Goal: Task Accomplishment & Management: Use online tool/utility

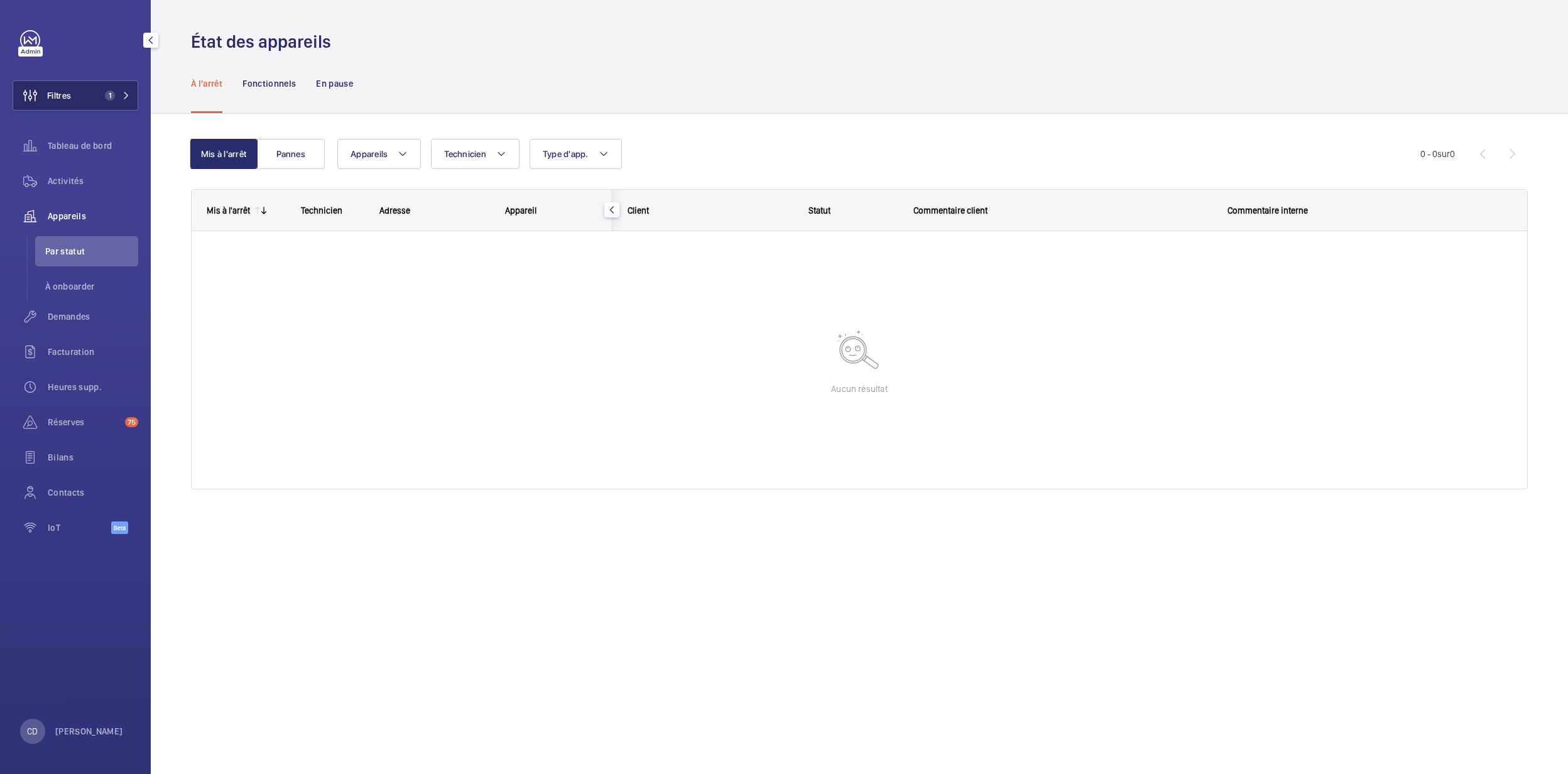
click at [84, 85] on button "Filtres 1" at bounding box center [75, 96] width 125 height 31
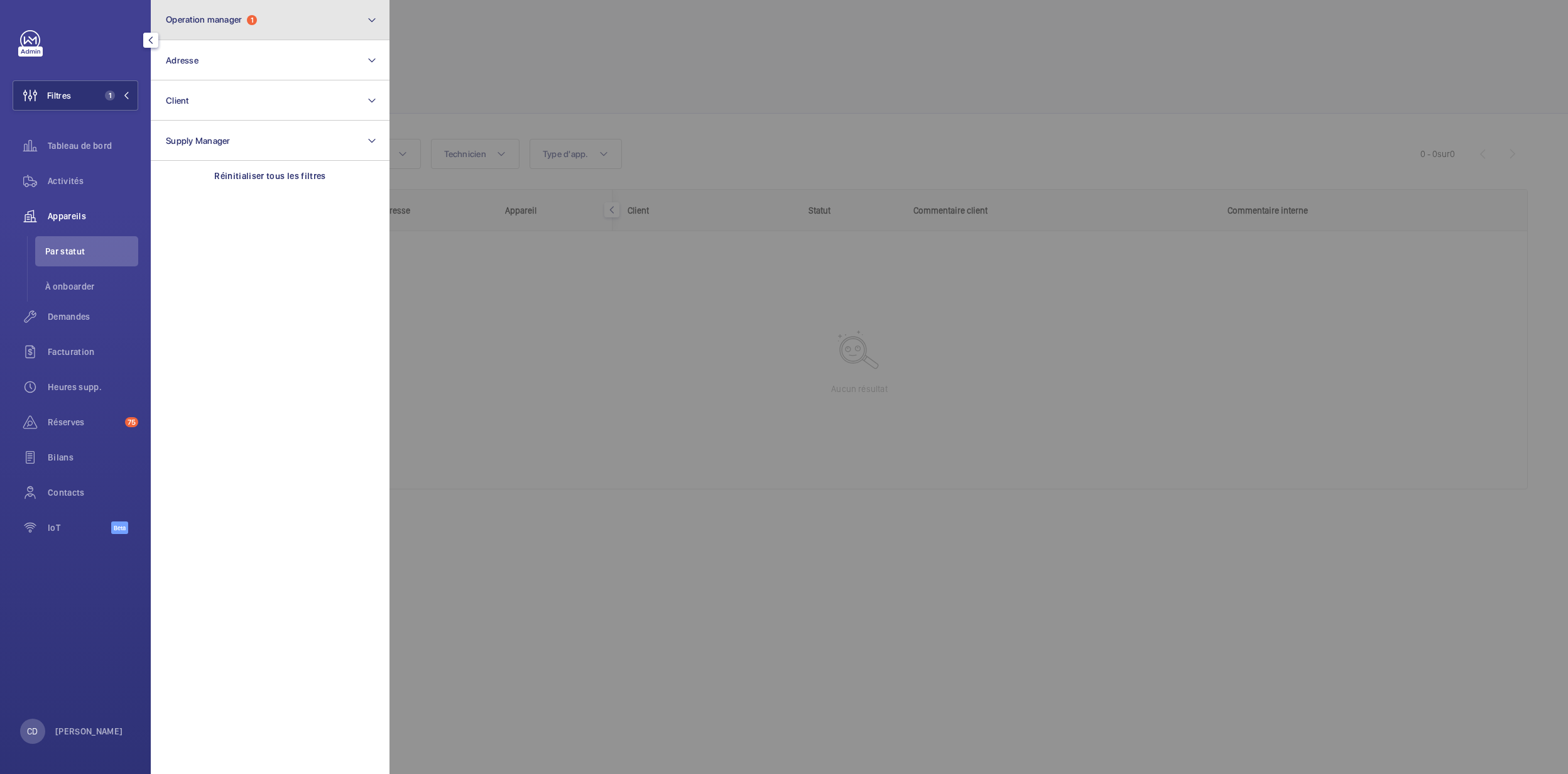
click at [312, 31] on button "Operation manager 1" at bounding box center [270, 20] width 239 height 40
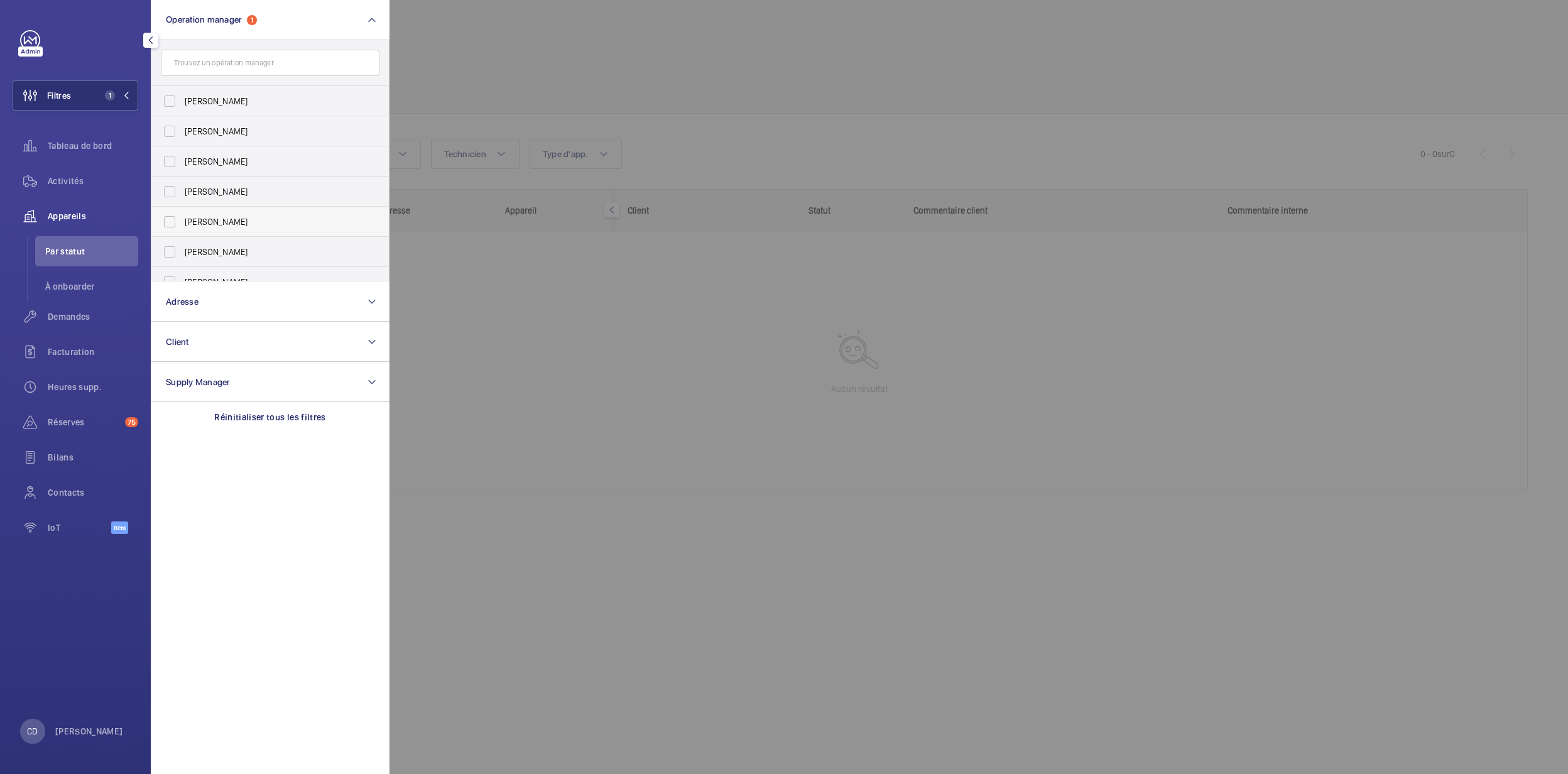
click at [218, 222] on span "[PERSON_NAME]" at bounding box center [271, 222] width 173 height 13
click at [182, 222] on input "[PERSON_NAME]" at bounding box center [170, 222] width 25 height 25
checkbox input "true"
